Goal: Check status

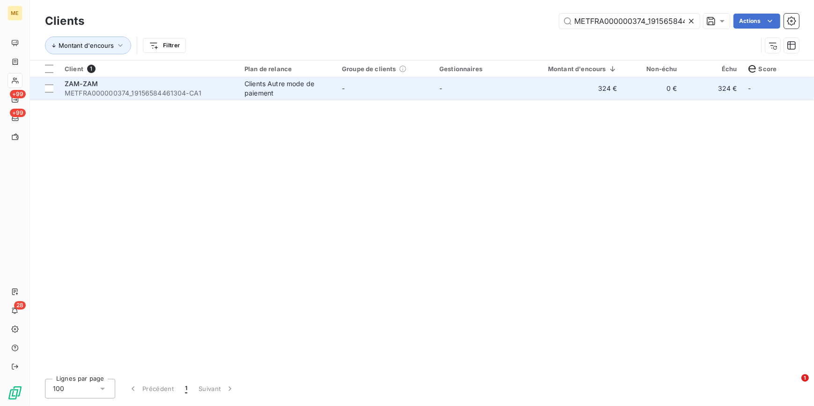
click at [520, 90] on td "-" at bounding box center [482, 88] width 97 height 22
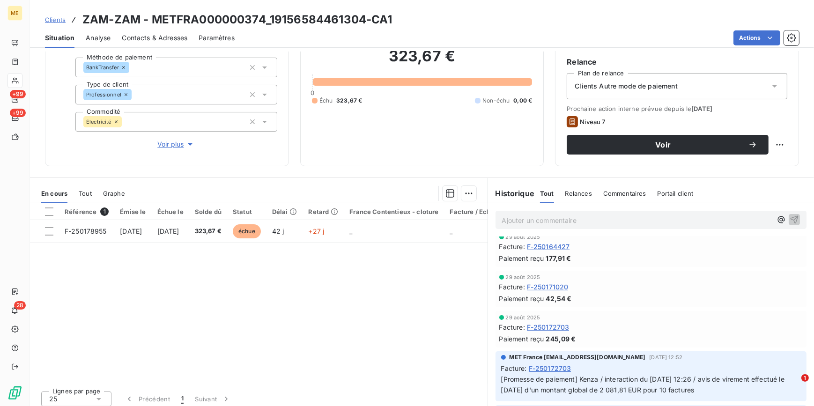
scroll to position [255, 0]
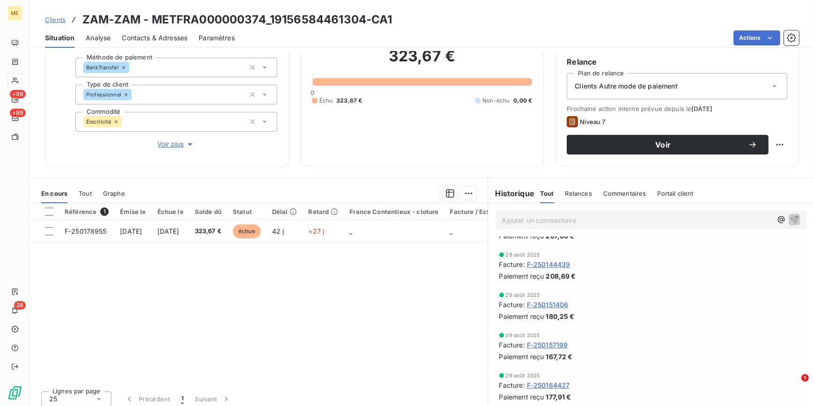
click at [177, 149] on span "Voir plus" at bounding box center [175, 144] width 37 height 9
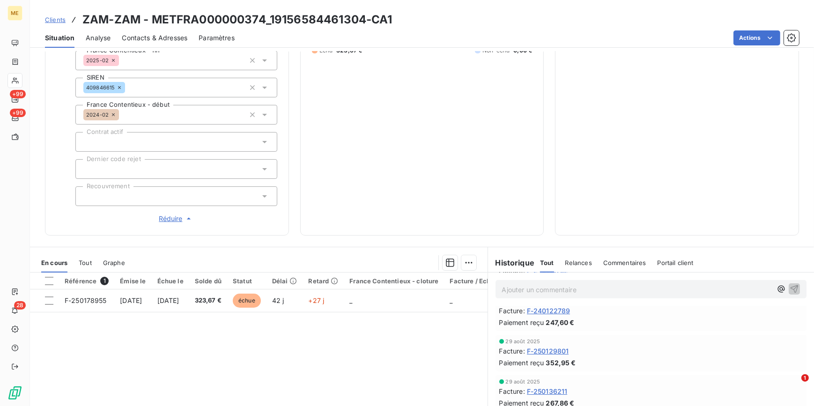
scroll to position [127, 0]
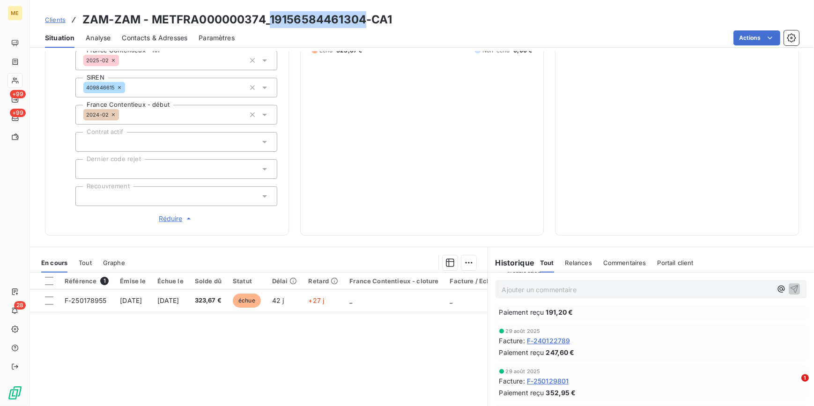
drag, startPoint x: 271, startPoint y: 18, endPoint x: 365, endPoint y: 24, distance: 94.9
click at [365, 24] on h3 "ZAM-ZAM - METFRA000000374_19156584461304-CA1" at bounding box center [237, 19] width 310 height 17
copy h3 "19156584461304"
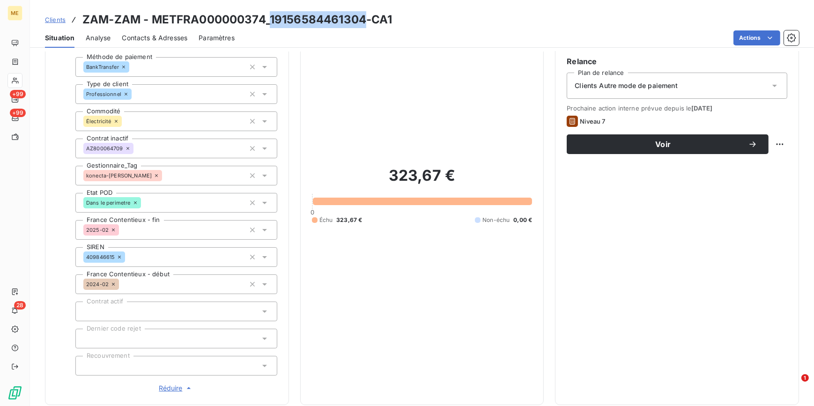
scroll to position [83, 0]
click at [59, 20] on span "Clients" at bounding box center [55, 19] width 21 height 7
click at [56, 16] on span "Clients" at bounding box center [55, 19] width 21 height 7
click at [56, 20] on span "Clients" at bounding box center [55, 19] width 21 height 7
click at [361, 333] on div "323,67 € 0 Échu 323,67 € Non-échu 0,00 €" at bounding box center [422, 195] width 221 height 397
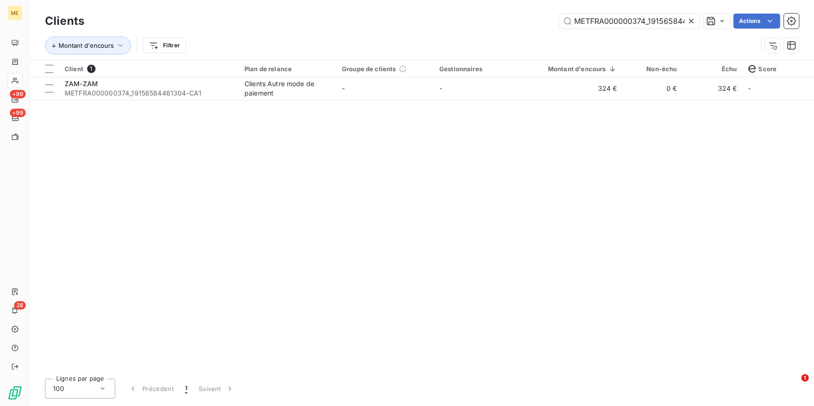
click at [690, 22] on icon at bounding box center [691, 21] width 5 height 5
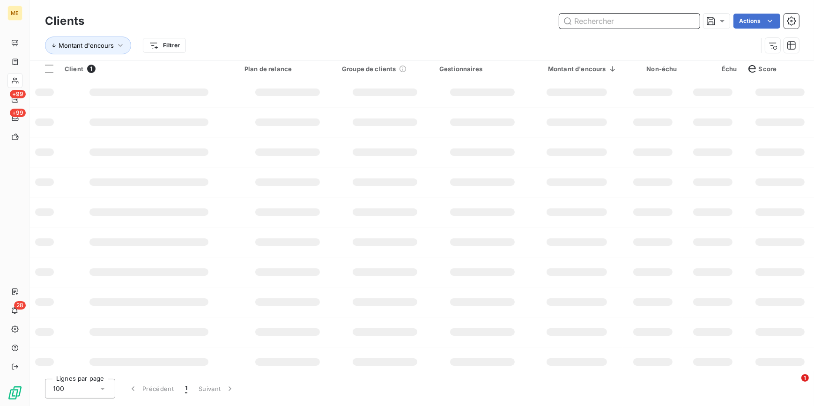
click at [689, 22] on input "text" at bounding box center [629, 21] width 141 height 15
paste input "METFRA000000954_09728075220839"
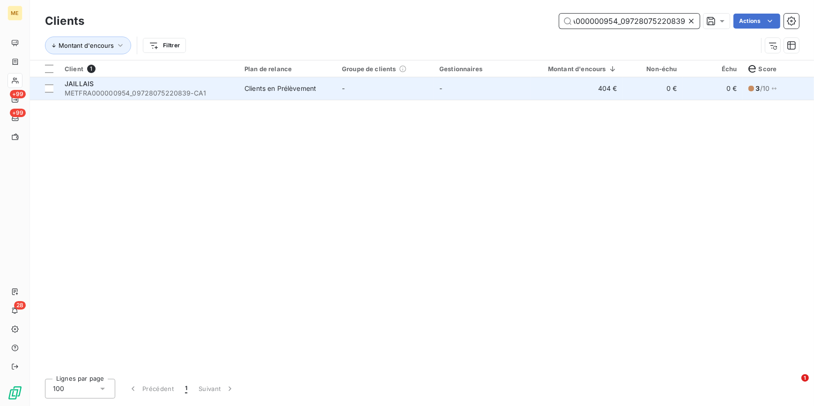
type input "METFRA000000954_09728075220839"
click at [463, 85] on td "-" at bounding box center [482, 88] width 97 height 22
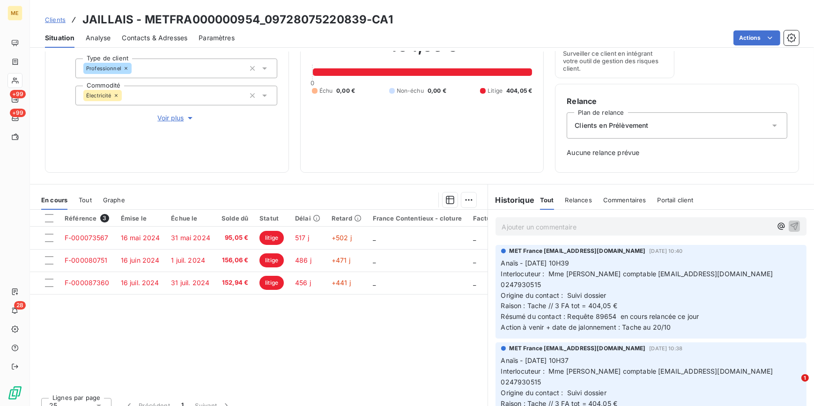
scroll to position [121, 0]
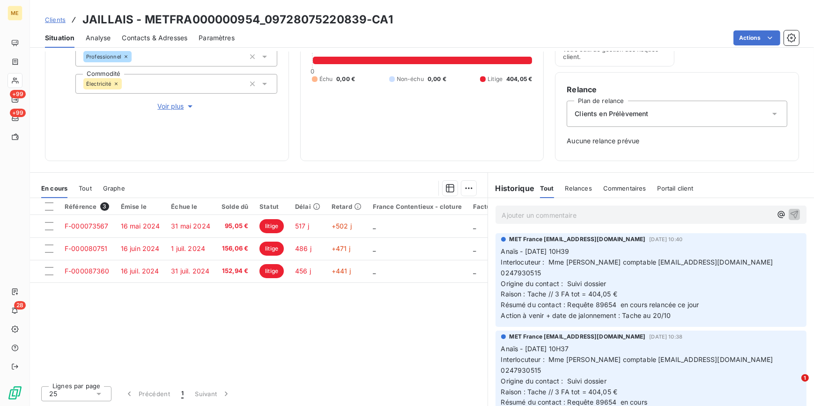
click at [178, 102] on span "Voir plus" at bounding box center [175, 106] width 37 height 9
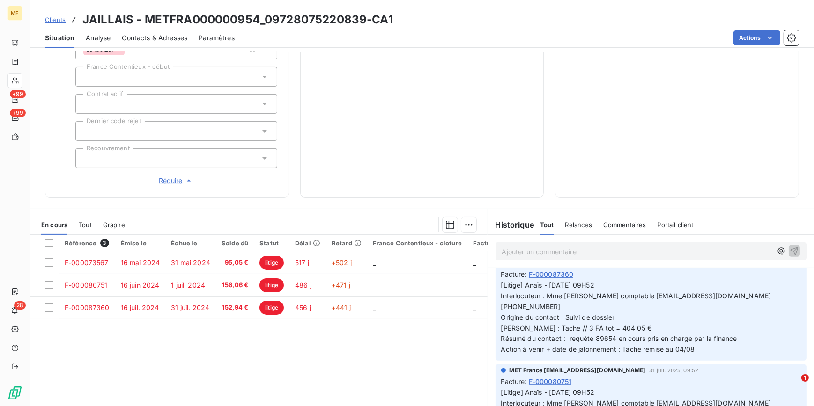
scroll to position [937, 0]
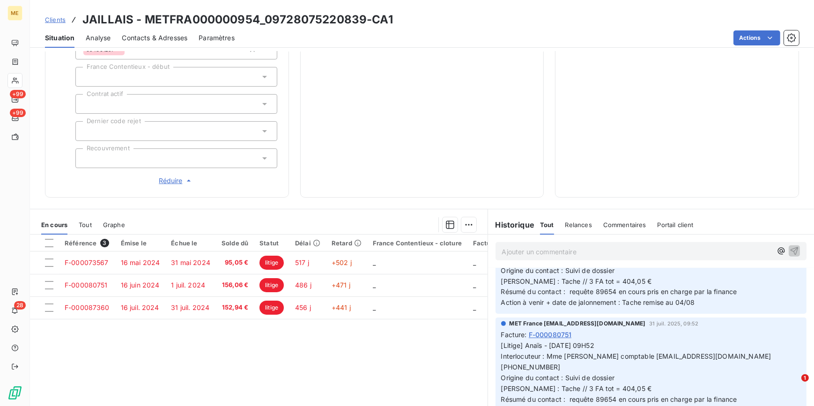
click at [85, 223] on span "Tout" at bounding box center [85, 224] width 13 height 7
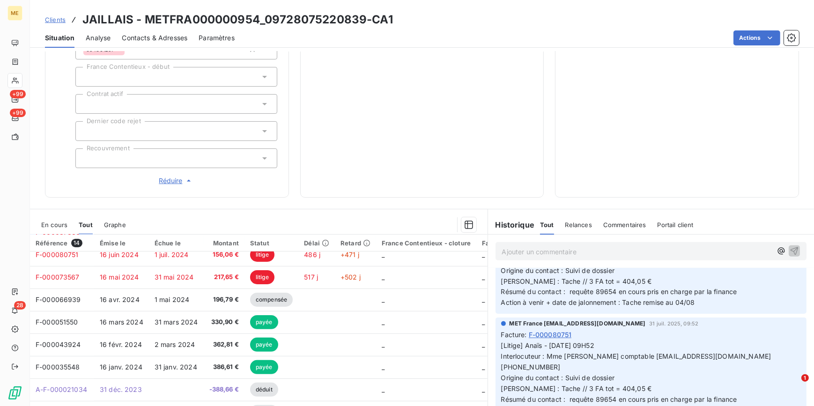
scroll to position [0, 0]
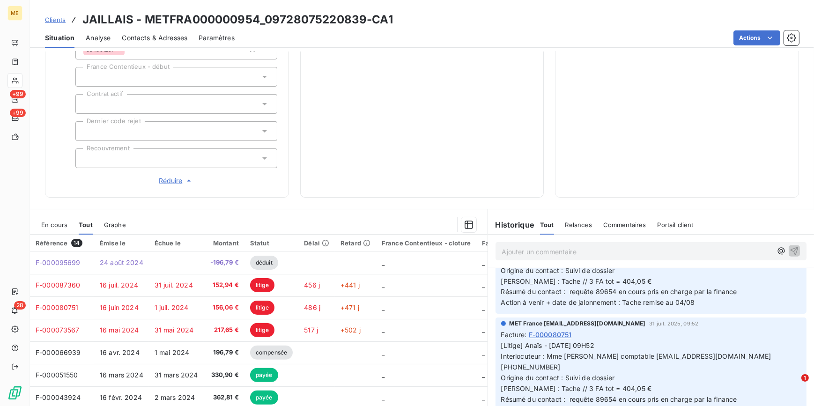
click at [61, 229] on div "En cours" at bounding box center [54, 225] width 26 height 20
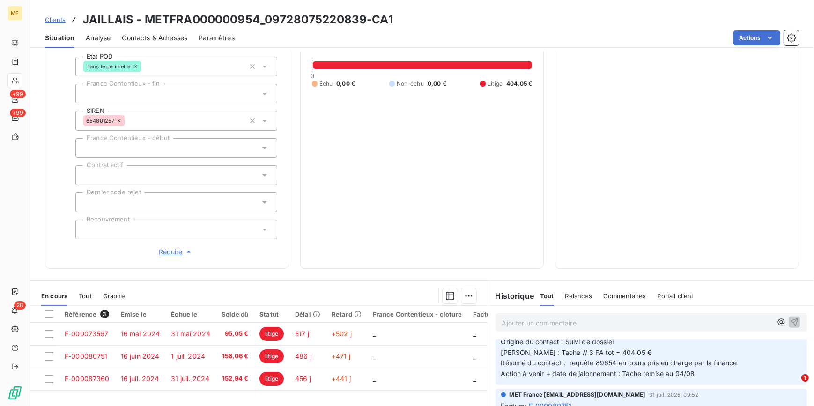
scroll to position [121, 0]
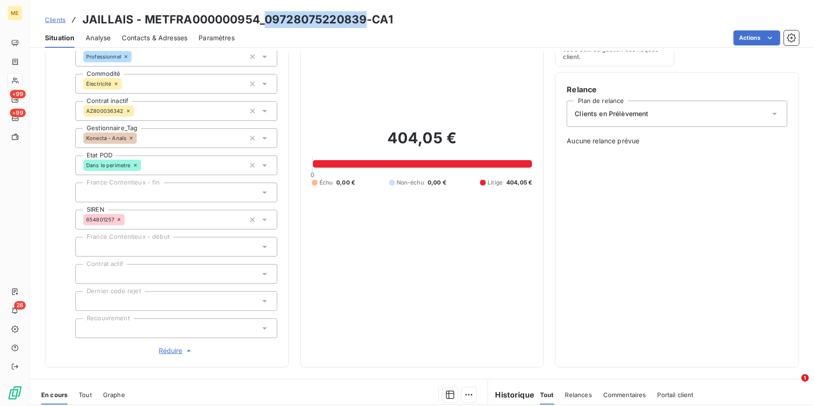
drag, startPoint x: 266, startPoint y: 19, endPoint x: 364, endPoint y: 21, distance: 97.9
click at [364, 21] on h3 "JAILLAIS - METFRA000000954_09728075220839-CA1" at bounding box center [237, 19] width 311 height 17
copy h3 "09728075220839"
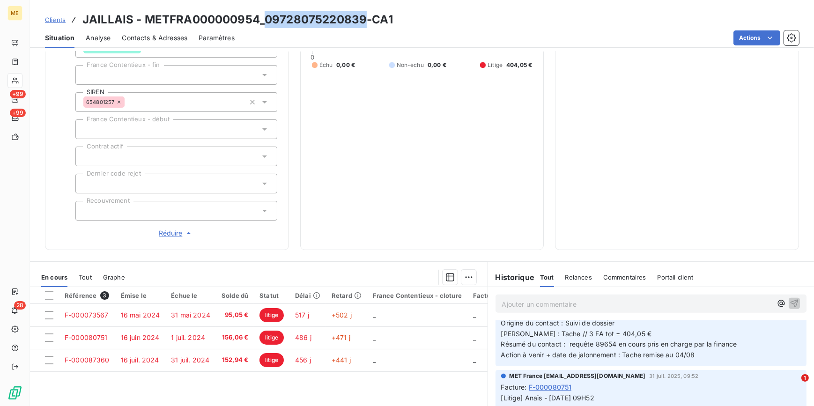
scroll to position [242, 0]
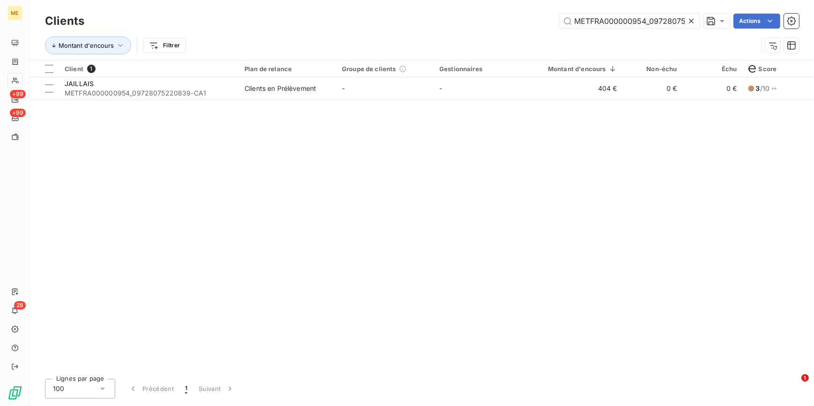
click at [695, 16] on icon at bounding box center [691, 20] width 9 height 9
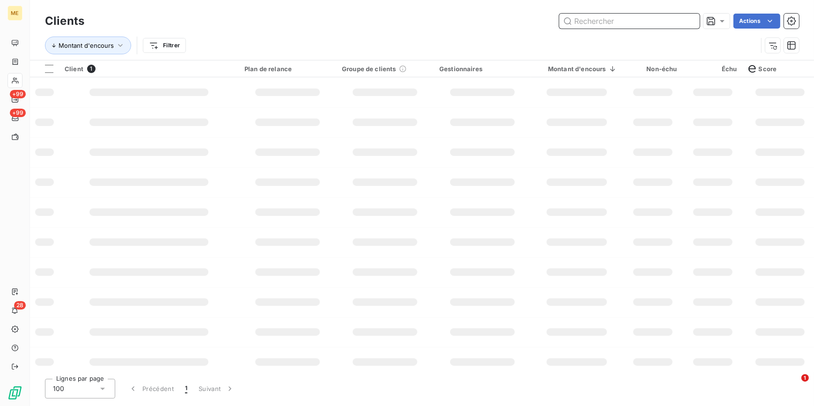
click at [693, 17] on input "text" at bounding box center [629, 21] width 141 height 15
paste input "METFRA000001324_16178581552875"
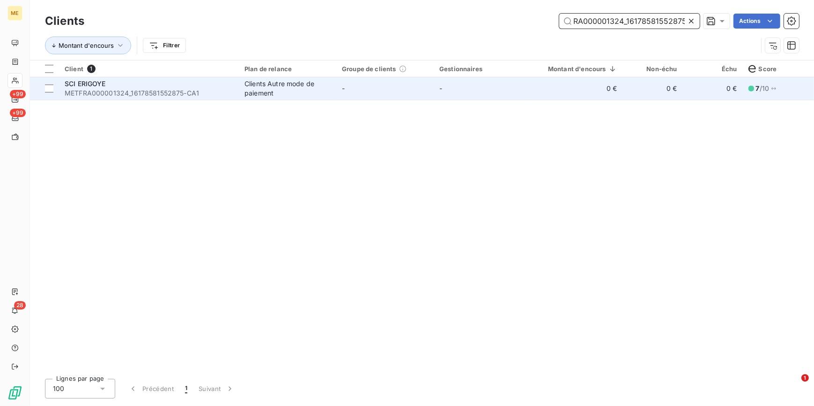
type input "METFRA000001324_16178581552875"
click at [478, 89] on td "-" at bounding box center [482, 88] width 97 height 22
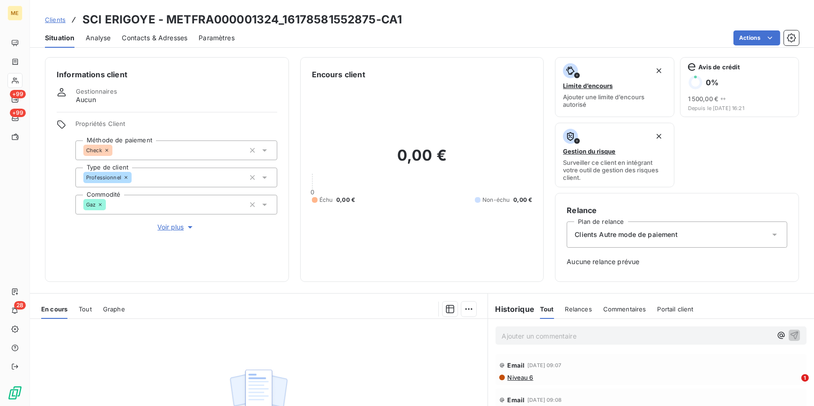
click at [150, 220] on div "Propriétés Client Méthode de paiement Check Type de client Professionnel Commod…" at bounding box center [176, 176] width 202 height 112
click at [163, 226] on span "Voir plus" at bounding box center [175, 227] width 37 height 9
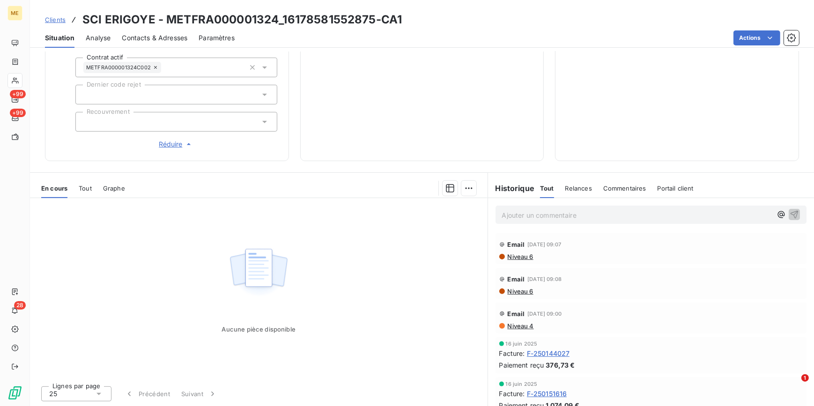
click at [85, 189] on span "Tout" at bounding box center [85, 188] width 13 height 7
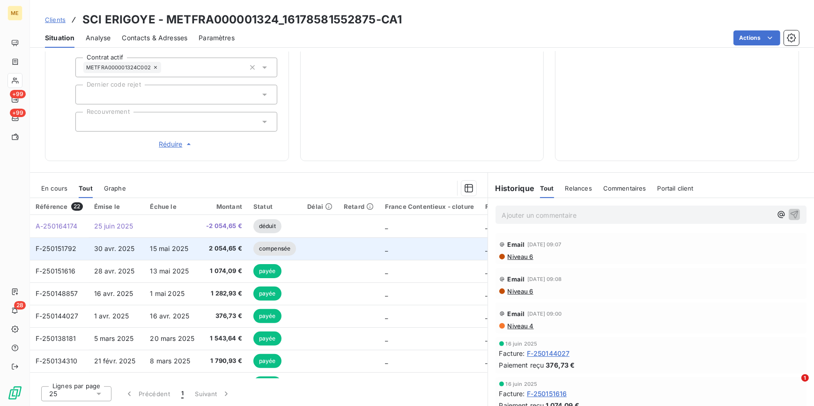
click at [196, 247] on td "15 mai 2025" at bounding box center [172, 249] width 56 height 22
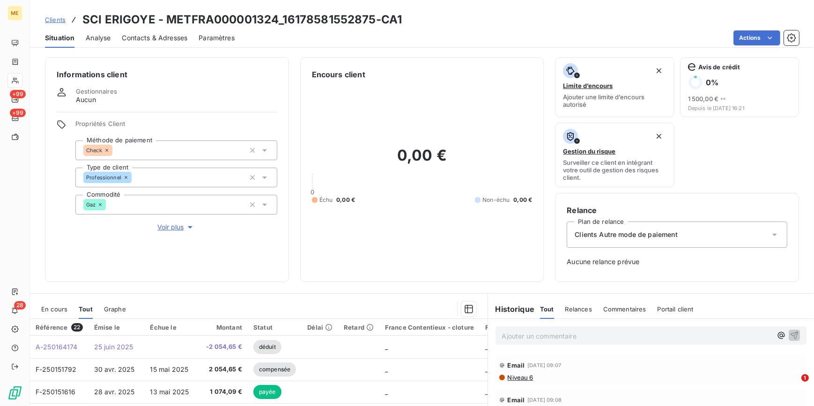
click at [183, 224] on span "Voir plus" at bounding box center [175, 227] width 37 height 9
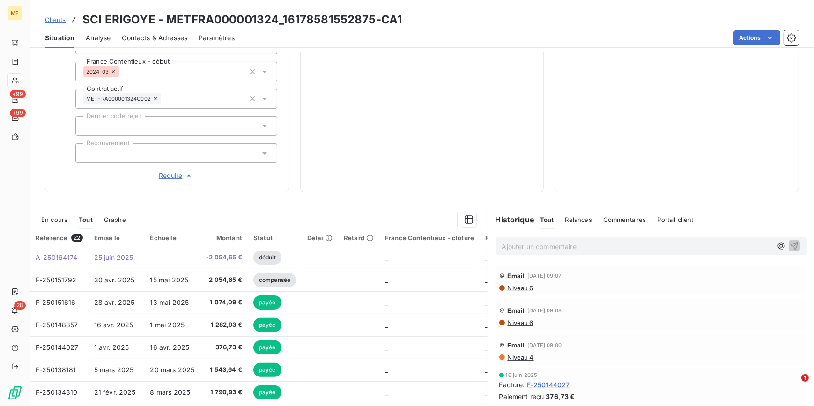
scroll to position [298, 0]
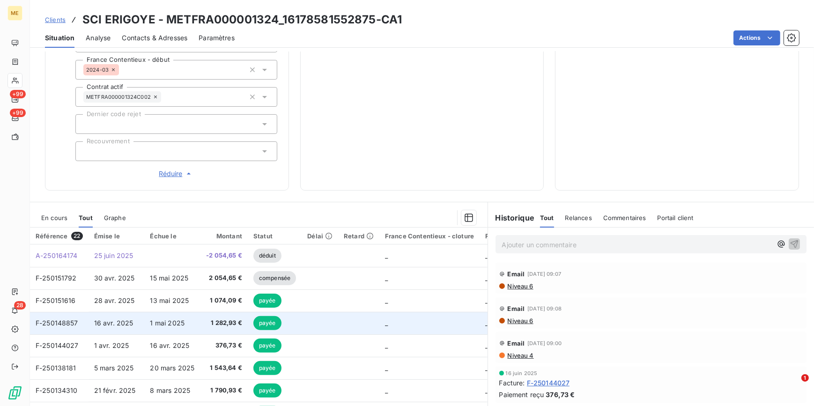
click at [188, 314] on td "1 mai 2025" at bounding box center [172, 323] width 56 height 22
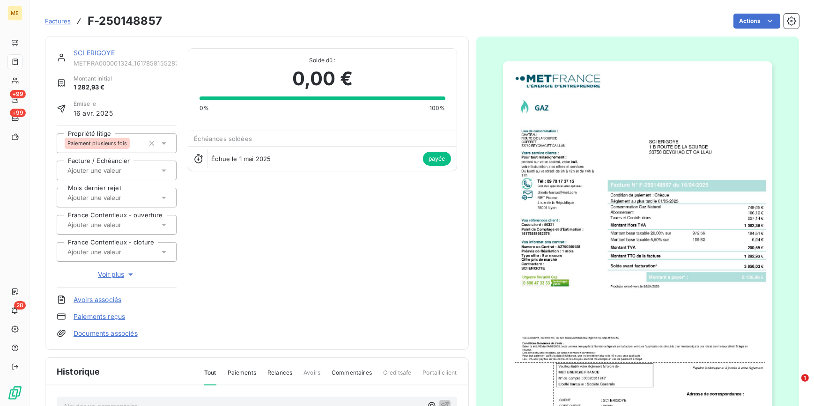
click at [631, 218] on img "button" at bounding box center [637, 251] width 269 height 381
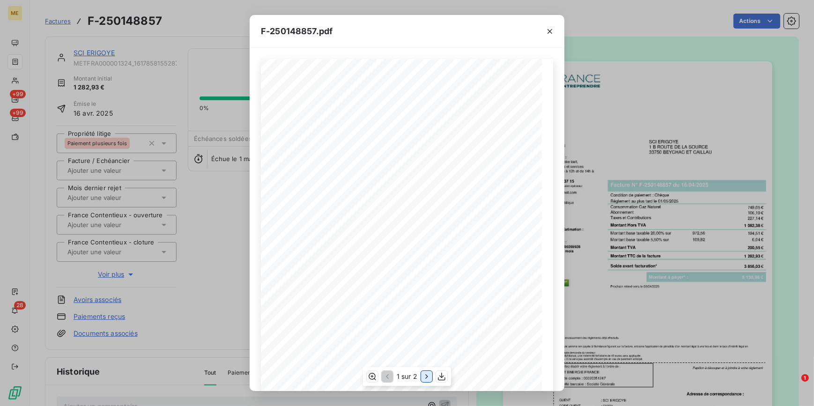
click at [424, 374] on icon "button" at bounding box center [426, 376] width 9 height 9
click at [214, 238] on div "F-250148857.pdf Détail de votre facture : Document à conserver 10 ans Numéro F-…" at bounding box center [407, 203] width 814 height 406
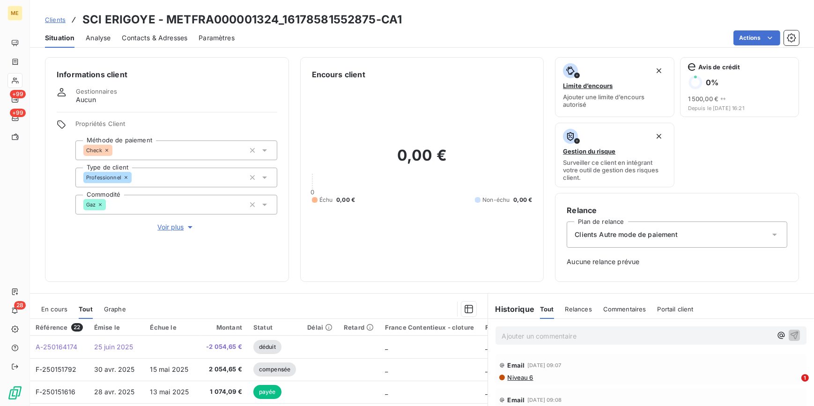
click at [183, 228] on span "Voir plus" at bounding box center [175, 227] width 37 height 9
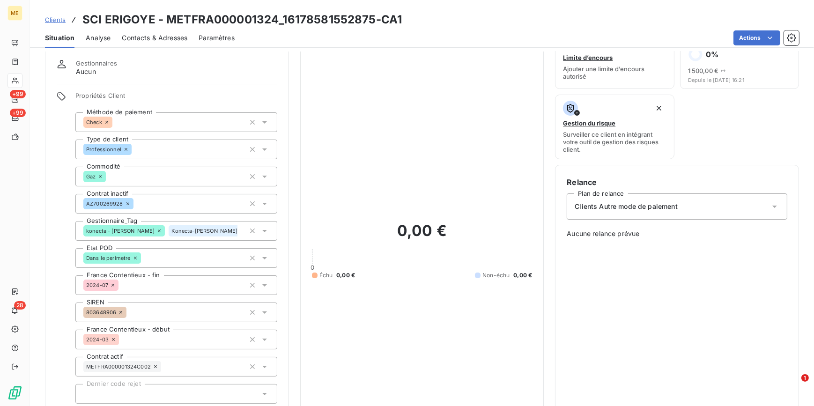
scroll to position [42, 0]
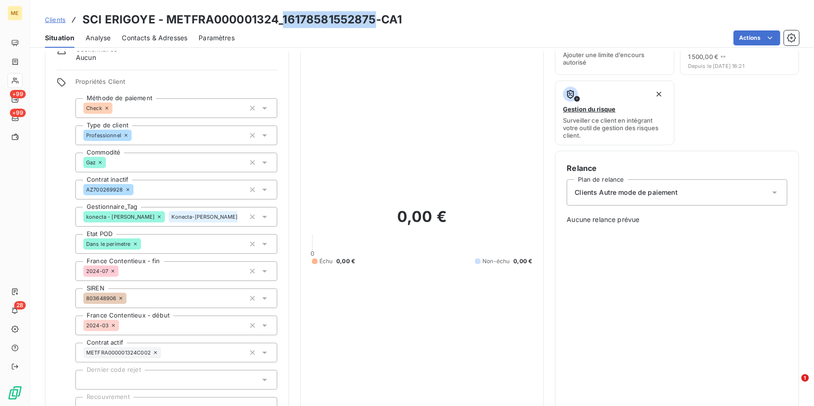
drag, startPoint x: 282, startPoint y: 21, endPoint x: 372, endPoint y: 19, distance: 90.9
click at [372, 19] on h3 "SCI ERIGOYE - METFRA000001324_16178581552875-CA1" at bounding box center [242, 19] width 320 height 17
copy h3 "16178581552875"
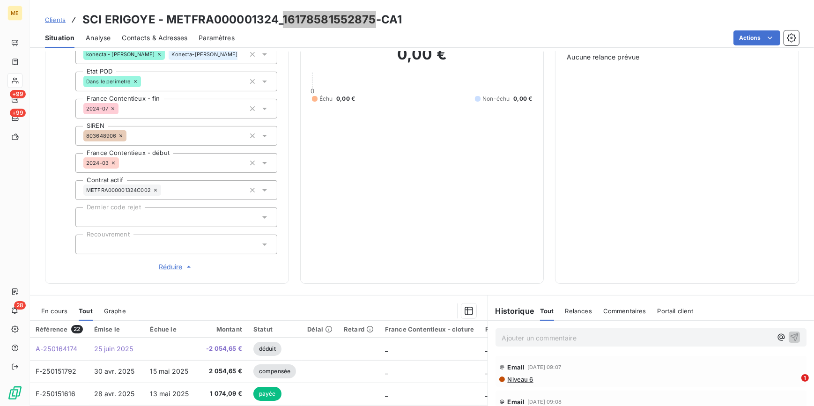
scroll to position [200, 0]
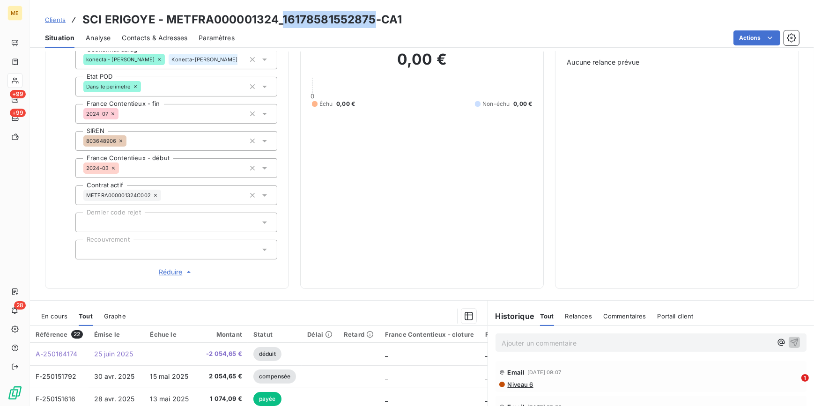
drag, startPoint x: 49, startPoint y: 18, endPoint x: 107, endPoint y: 16, distance: 57.7
click at [49, 18] on span "Clients" at bounding box center [55, 19] width 21 height 7
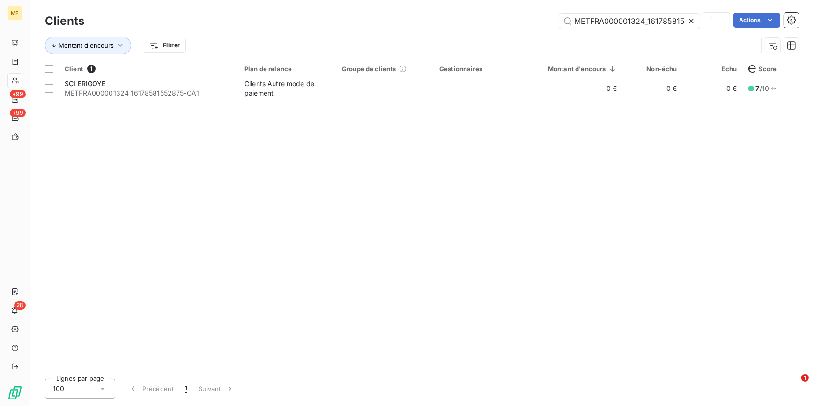
scroll to position [0, 21]
click at [688, 22] on icon at bounding box center [691, 20] width 9 height 9
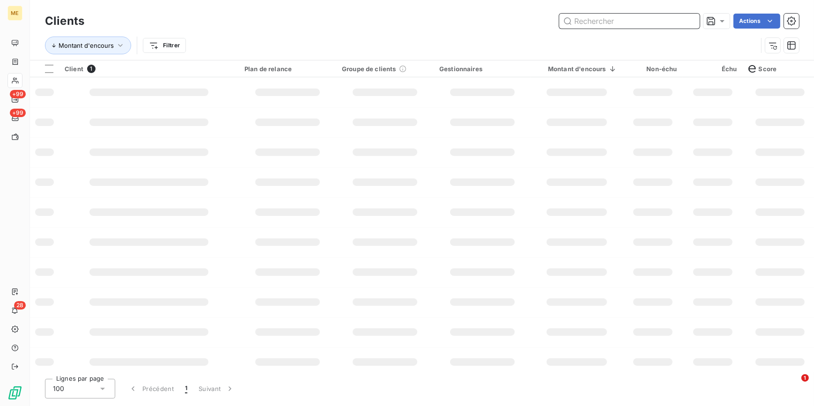
click at [688, 22] on input "text" at bounding box center [629, 21] width 141 height 15
paste input "METFRA000004322_25337916008808"
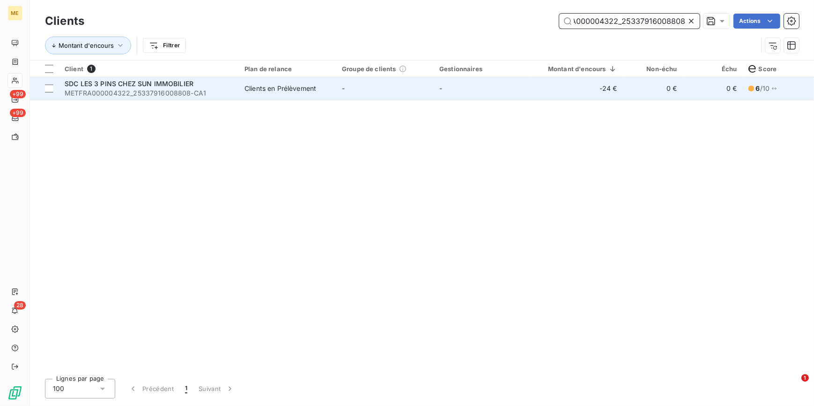
type input "METFRA000004322_25337916008808"
click at [554, 97] on td "-24 €" at bounding box center [577, 88] width 92 height 22
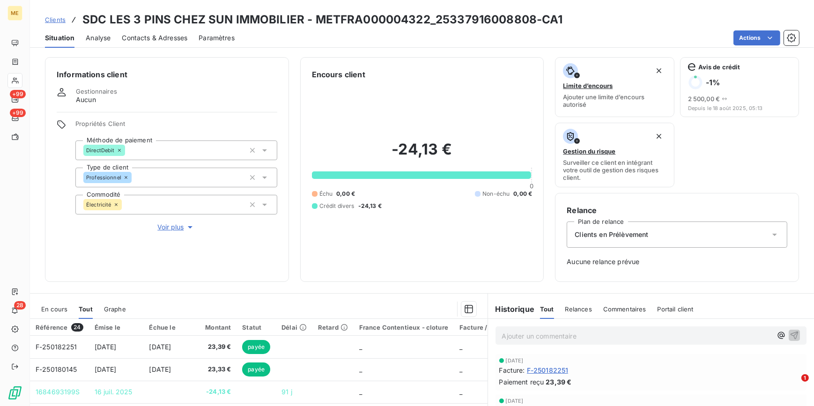
click at [58, 309] on span "En cours" at bounding box center [54, 308] width 26 height 7
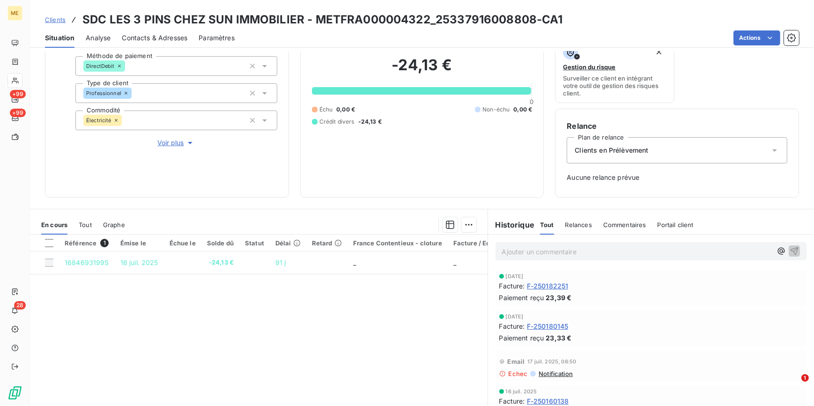
scroll to position [85, 0]
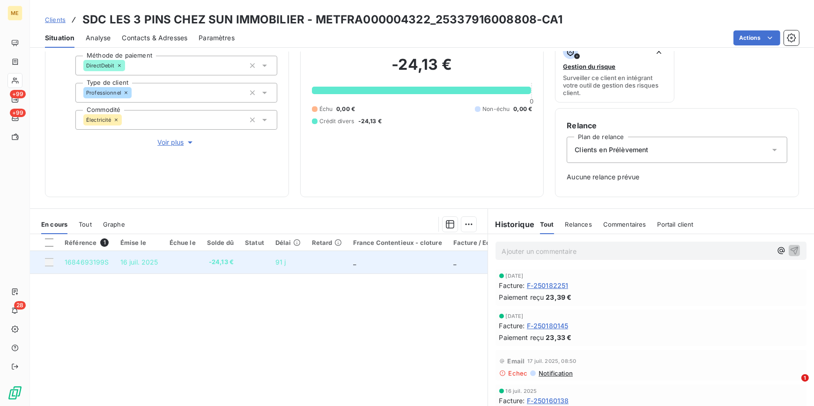
click at [191, 269] on td at bounding box center [182, 262] width 37 height 22
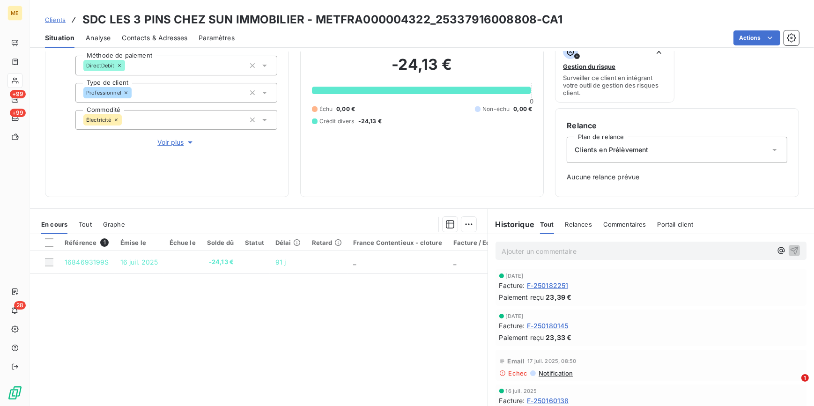
click at [57, 19] on span "Clients" at bounding box center [55, 19] width 21 height 7
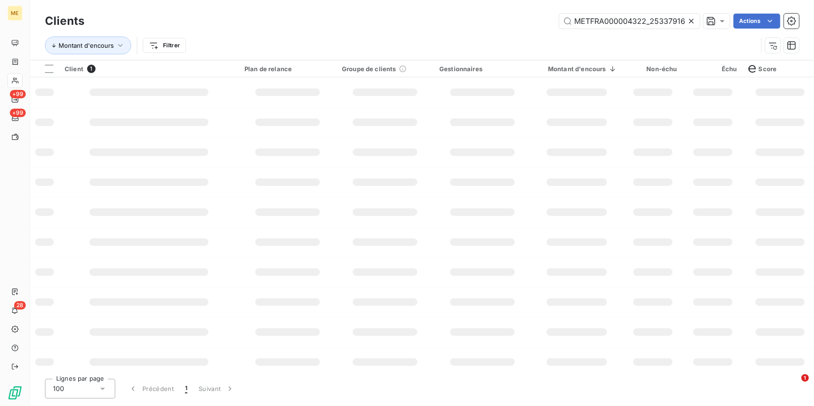
scroll to position [0, 28]
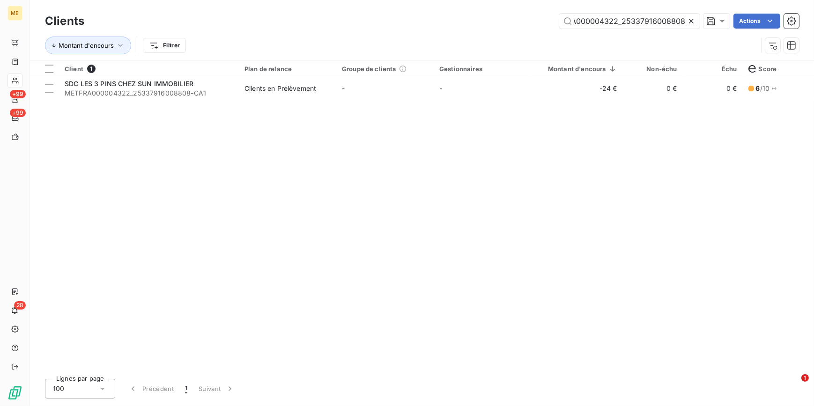
click at [690, 21] on icon at bounding box center [691, 20] width 9 height 9
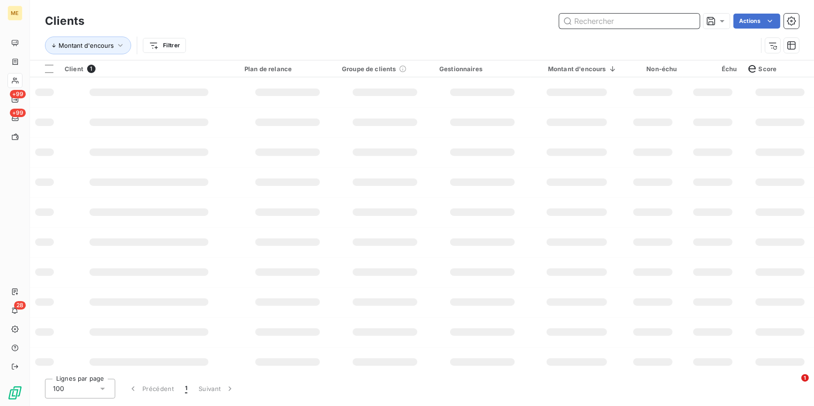
click at [688, 20] on input "text" at bounding box center [629, 21] width 141 height 15
paste input "METFRA000004901_01410853743887"
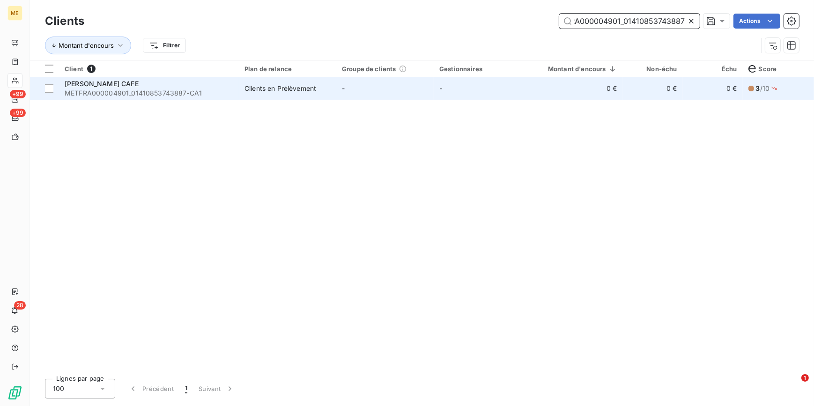
type input "METFRA000004901_01410853743887"
click at [363, 88] on td "-" at bounding box center [384, 88] width 97 height 22
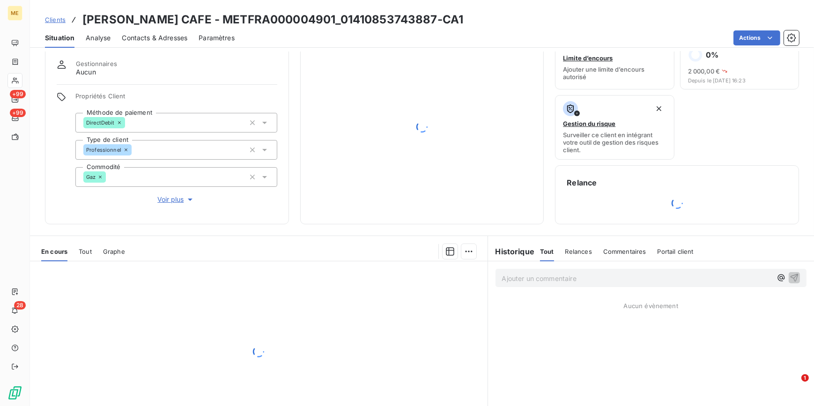
scroll to position [42, 0]
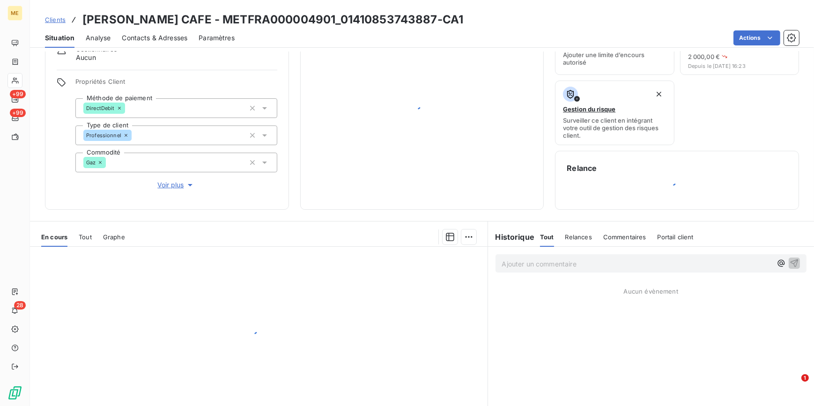
click at [173, 185] on span "Voir plus" at bounding box center [175, 184] width 37 height 9
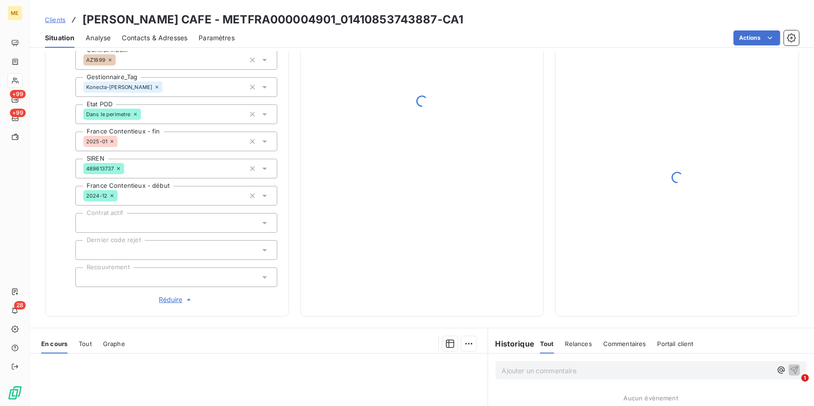
scroll to position [170, 0]
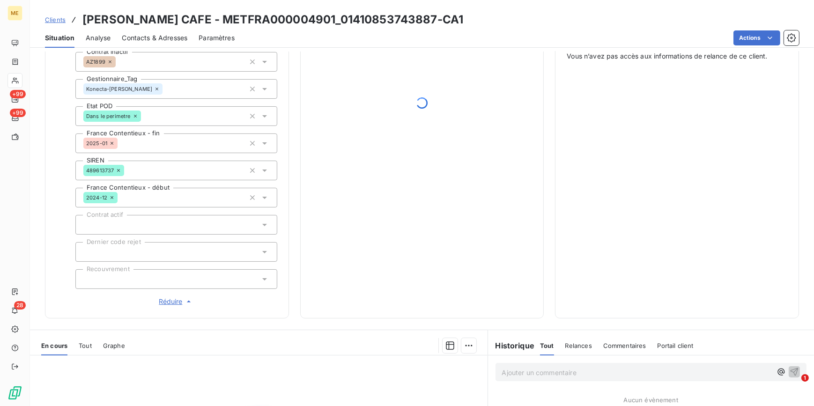
drag, startPoint x: 508, startPoint y: 97, endPoint x: 552, endPoint y: 89, distance: 44.8
click at [510, 97] on div at bounding box center [422, 103] width 221 height 408
drag, startPoint x: 349, startPoint y: 158, endPoint x: 307, endPoint y: 41, distance: 124.6
click at [349, 153] on div at bounding box center [422, 103] width 221 height 408
